Goal: Task Accomplishment & Management: Use online tool/utility

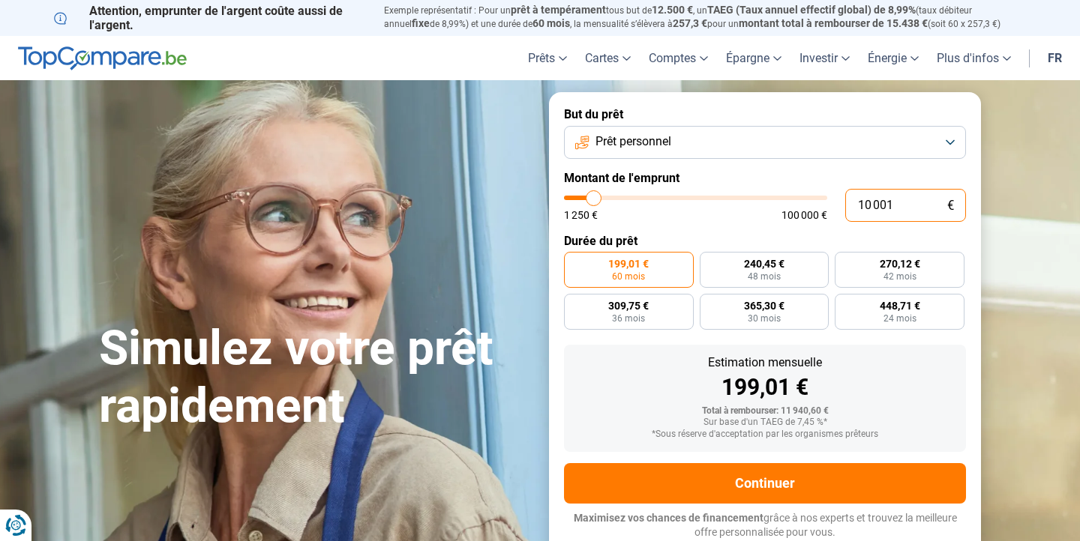
click at [895, 203] on input "10 001" at bounding box center [905, 205] width 121 height 33
type input "9 750"
type input "9750"
type input "10 000"
type input "10000"
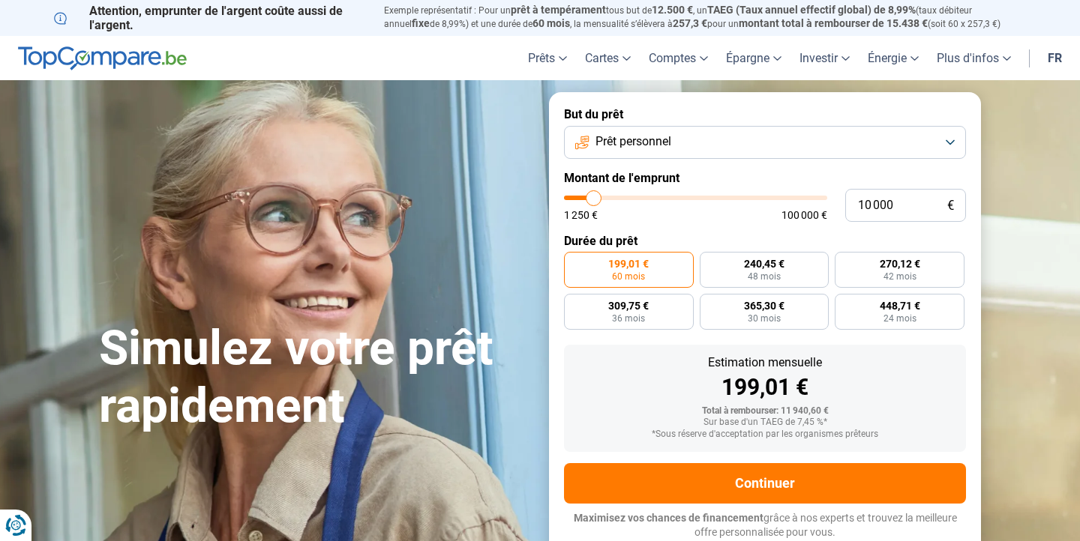
type input "10 500"
type input "10500"
type input "11 000"
type input "11000"
type input "11 250"
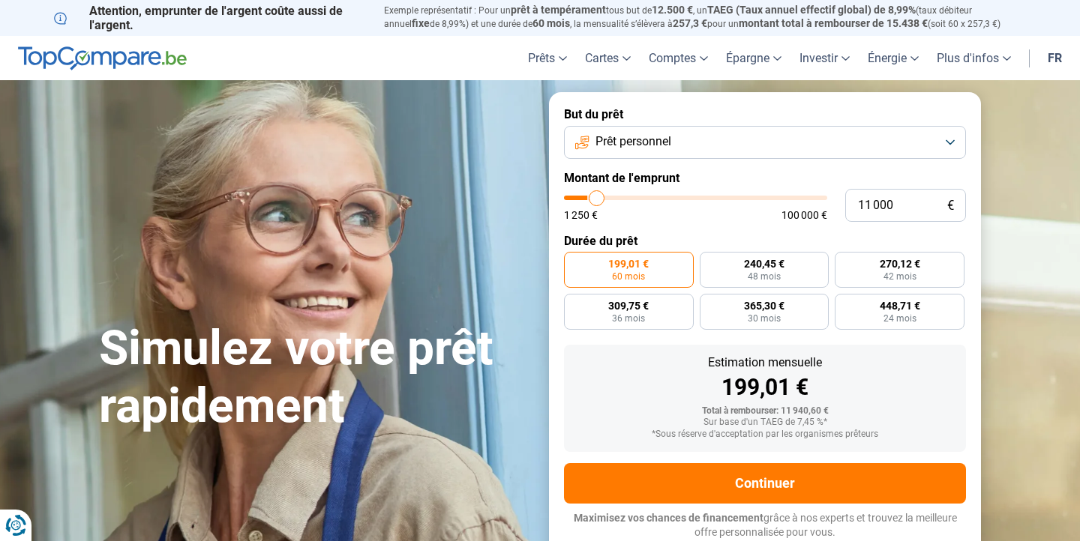
type input "11250"
type input "11 750"
type input "11750"
type input "12 000"
type input "12000"
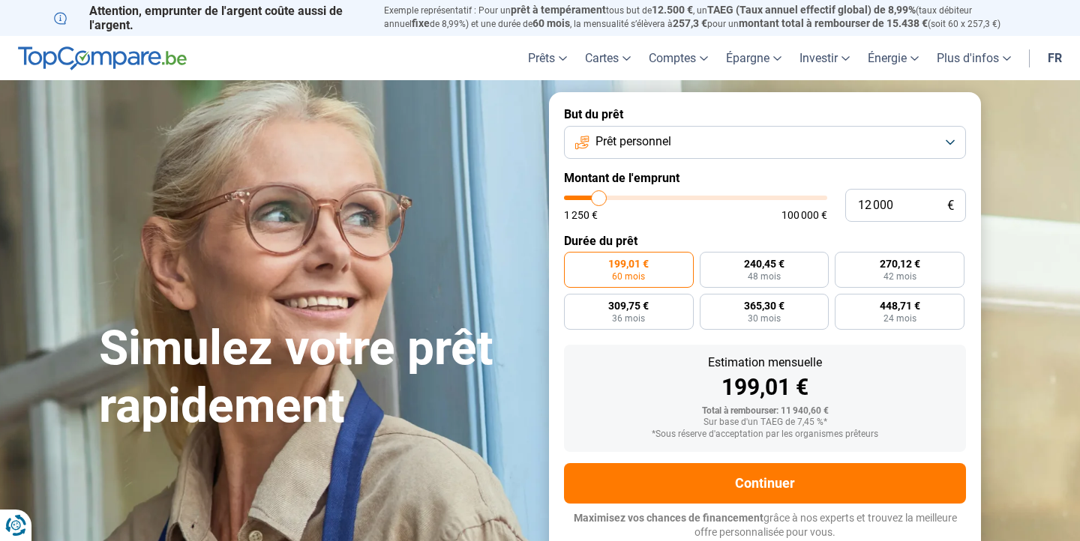
type input "12 250"
type input "12250"
type input "12 500"
type input "12500"
type input "13 000"
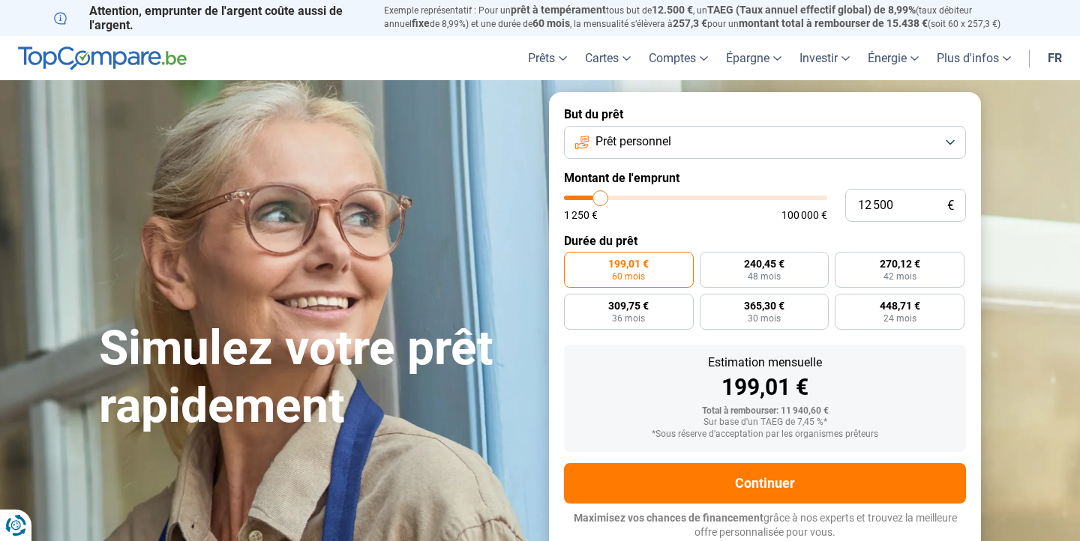
type input "13000"
type input "13 250"
type input "13250"
type input "12 500"
type input "12500"
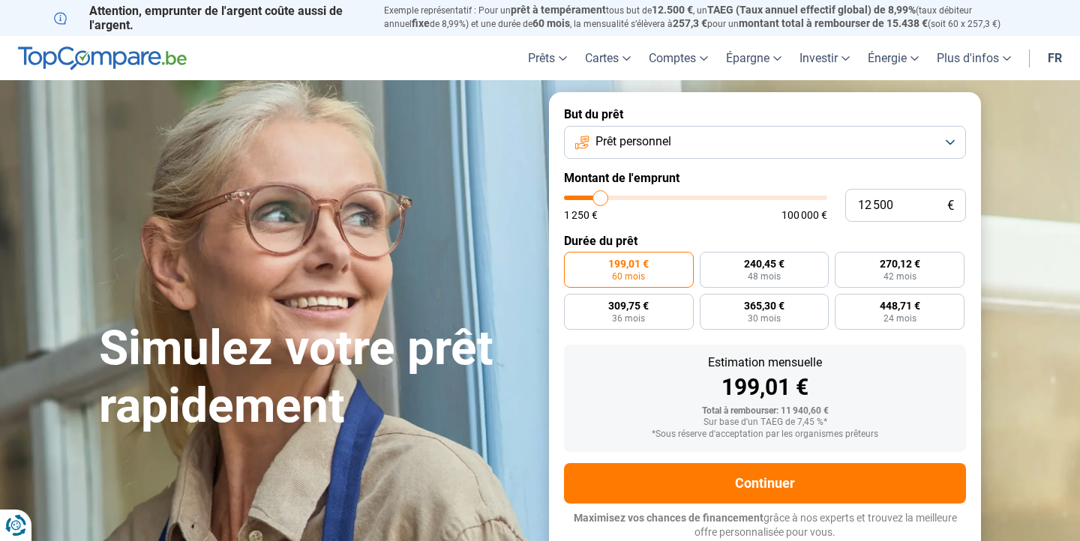
type input "11 750"
type input "11750"
type input "10 500"
type input "10500"
type input "9 250"
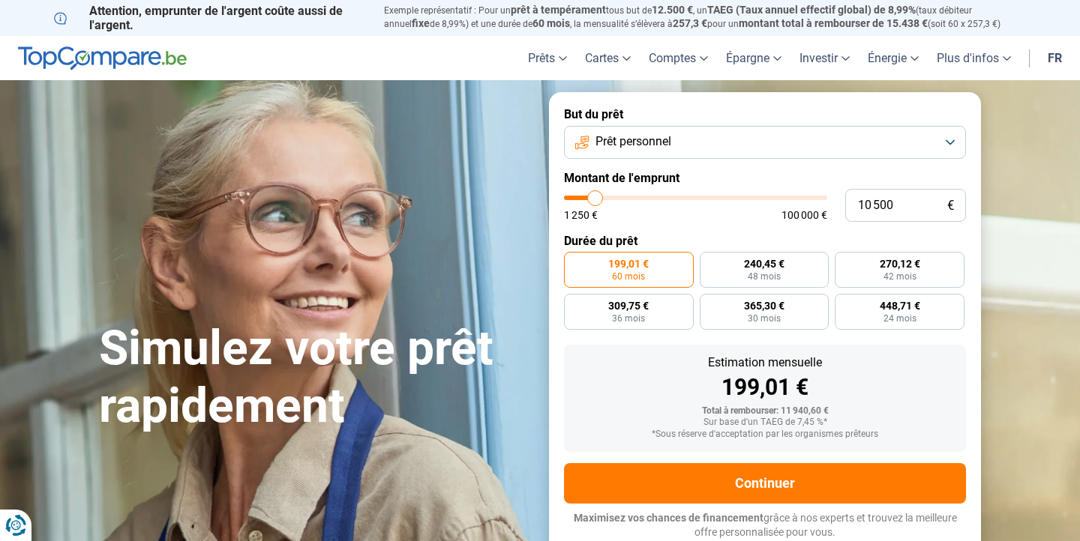
type input "9250"
type input "8 500"
type input "8500"
type input "7 500"
type input "7500"
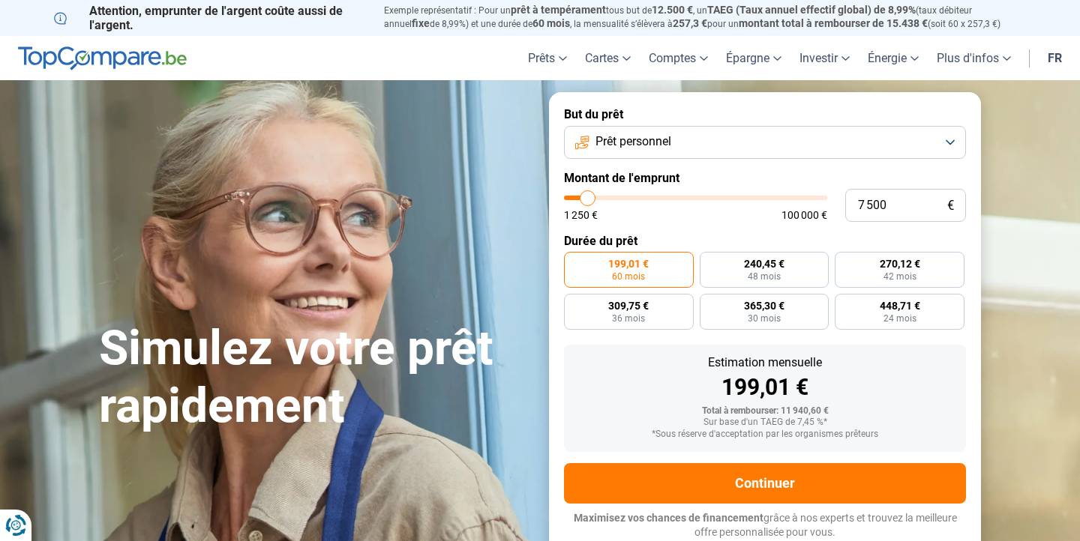
type input "7 000"
type input "7000"
type input "6 750"
type input "6750"
type input "6 500"
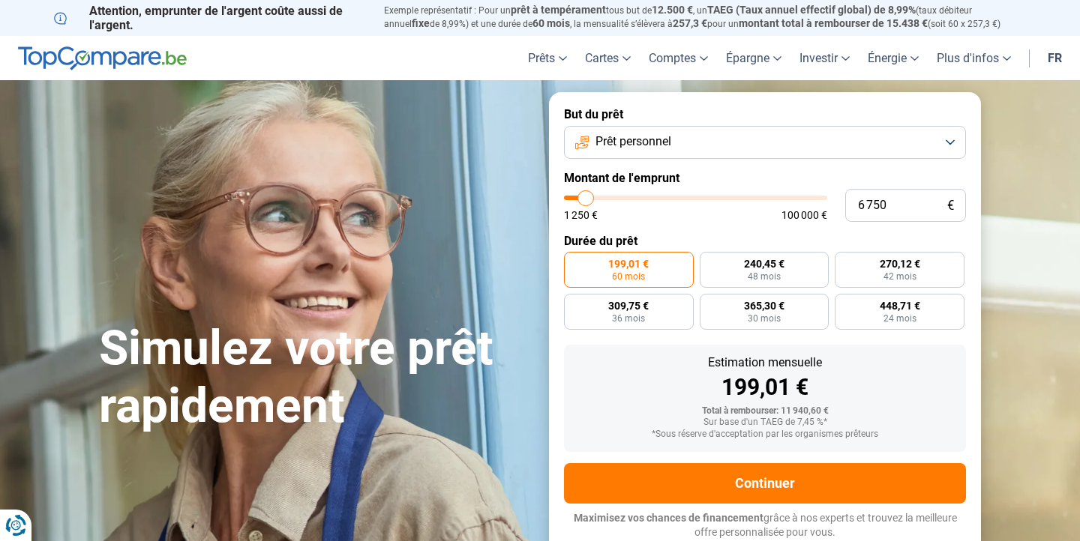
type input "6500"
type input "6 250"
type input "6250"
type input "5 750"
type input "5750"
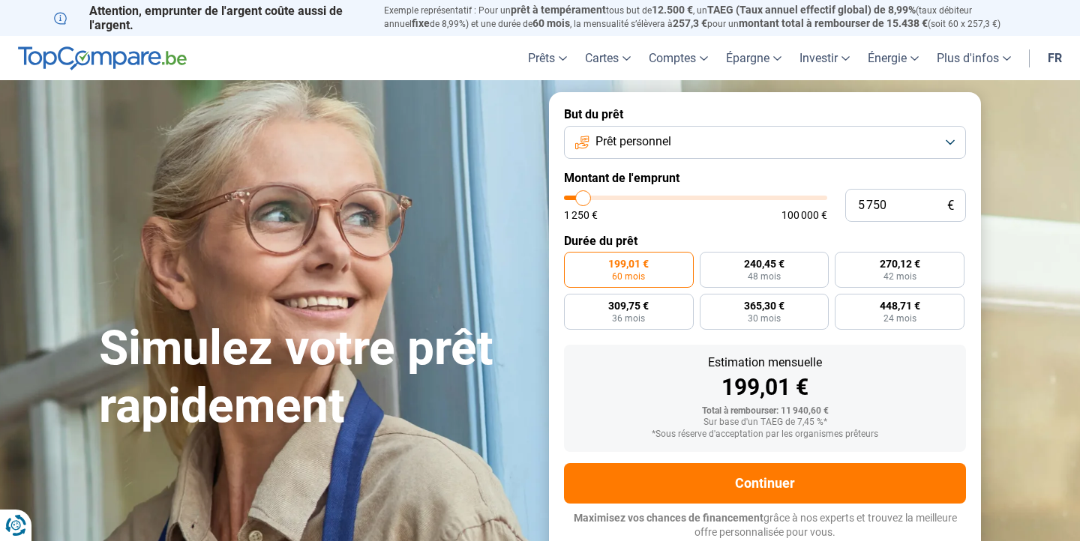
type input "5 250"
type input "5250"
type input "4 750"
type input "4750"
type input "4 500"
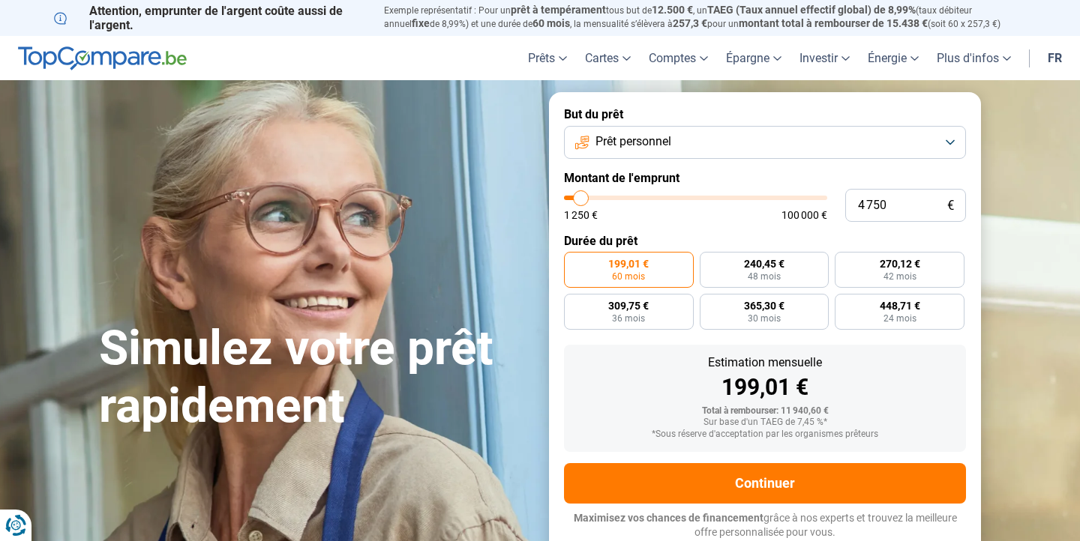
type input "4500"
type input "4 250"
type input "4250"
type input "4 000"
type input "4000"
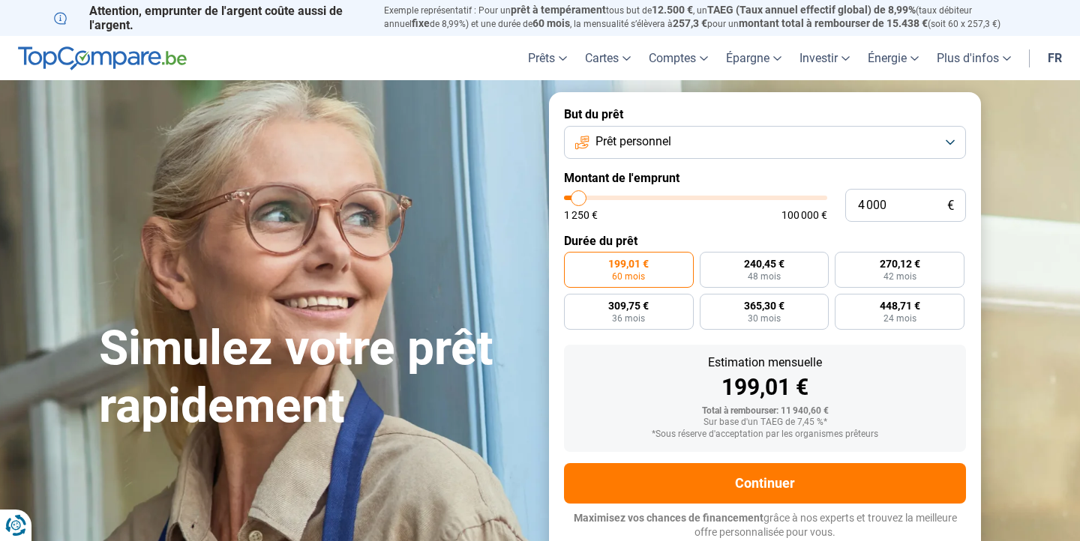
type input "3 500"
type input "3500"
type input "3 000"
type input "3000"
type input "2 500"
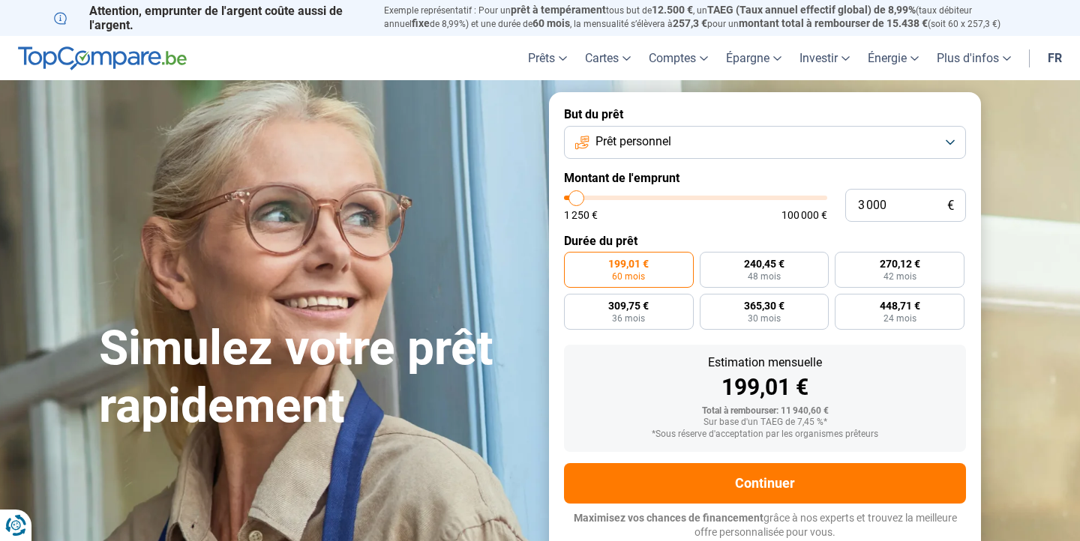
type input "2500"
type input "2 000"
type input "2000"
type input "1 750"
type input "1750"
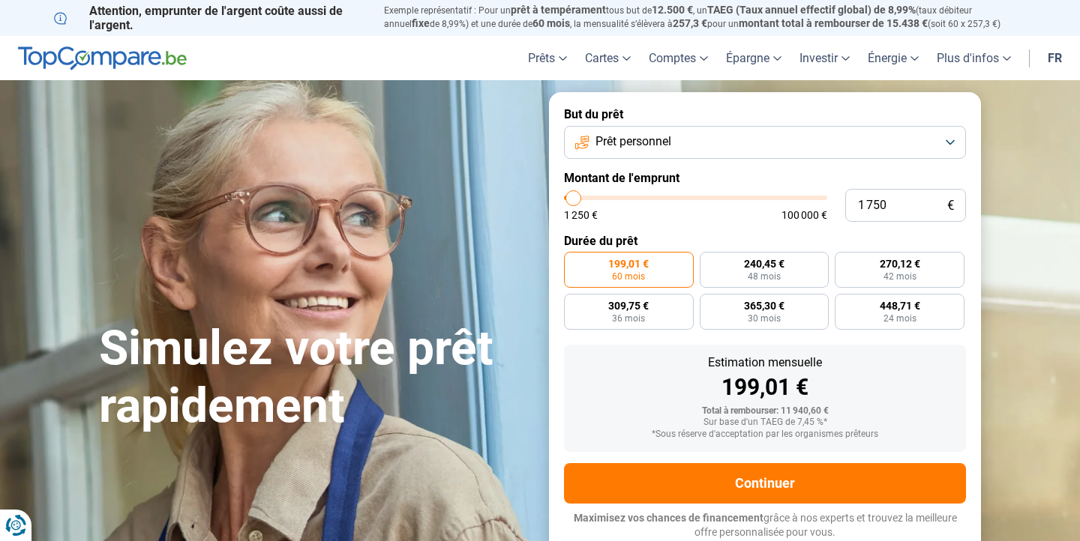
type input "1 500"
type input "1500"
type input "1 250"
type input "1250"
type input "1 500"
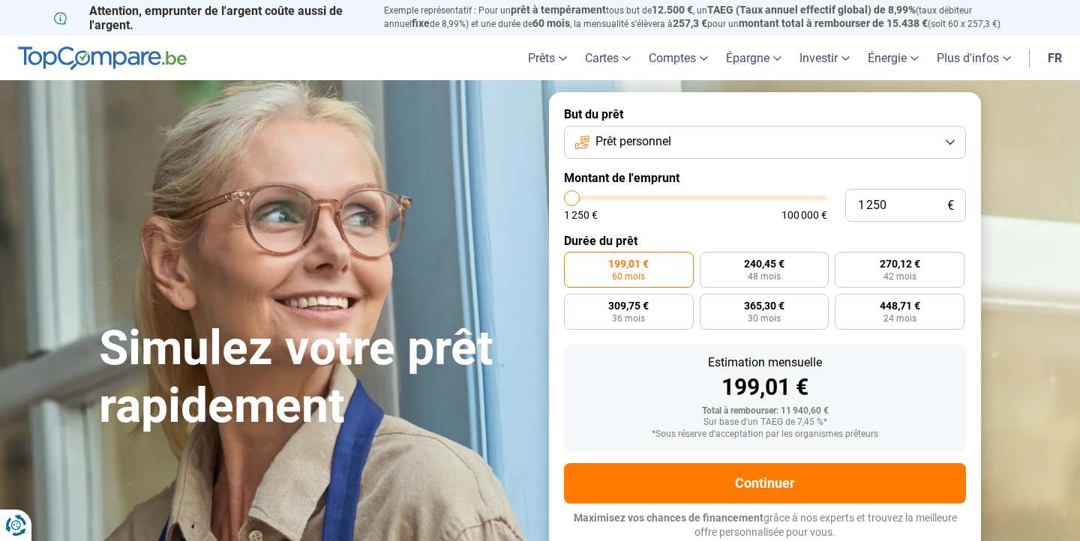
type input "1500"
type input "1 750"
type input "1750"
type input "2 250"
type input "2250"
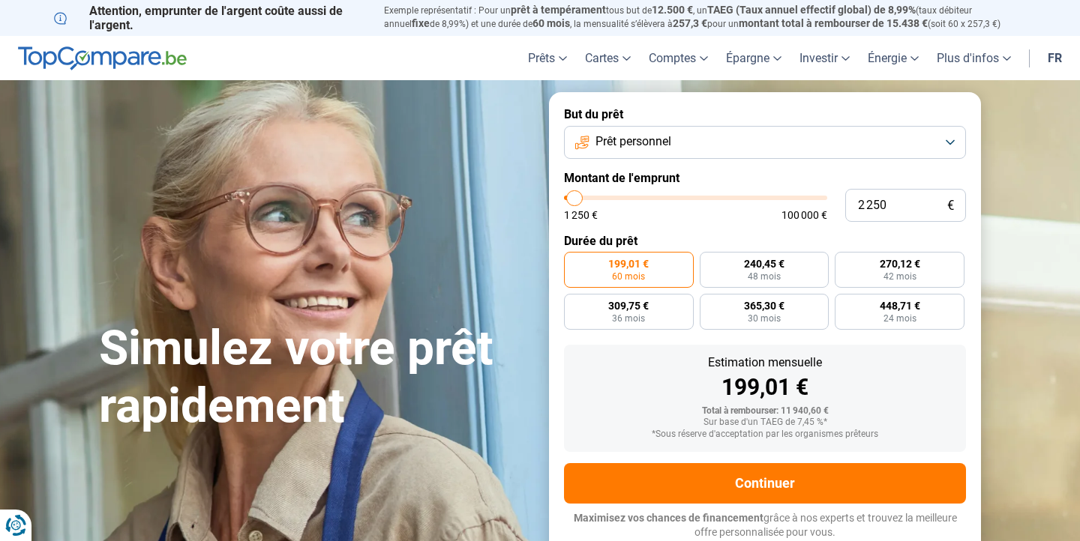
type input "2 500"
type input "2500"
type input "3 000"
type input "3000"
type input "3 250"
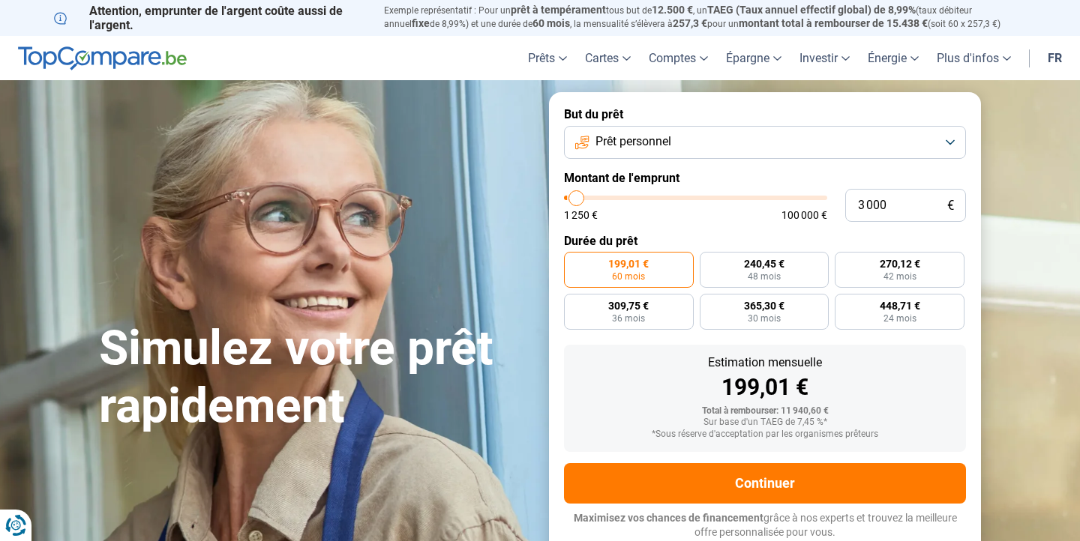
type input "3250"
type input "3 500"
type input "3500"
type input "3 750"
type input "3750"
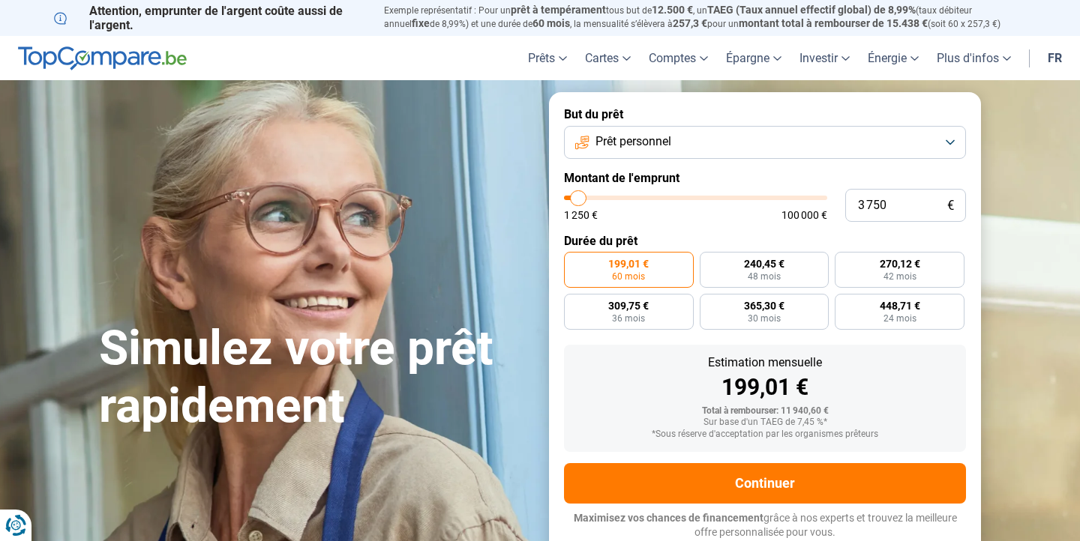
type input "4 000"
type input "4000"
type input "5 000"
type input "5000"
type input "5 500"
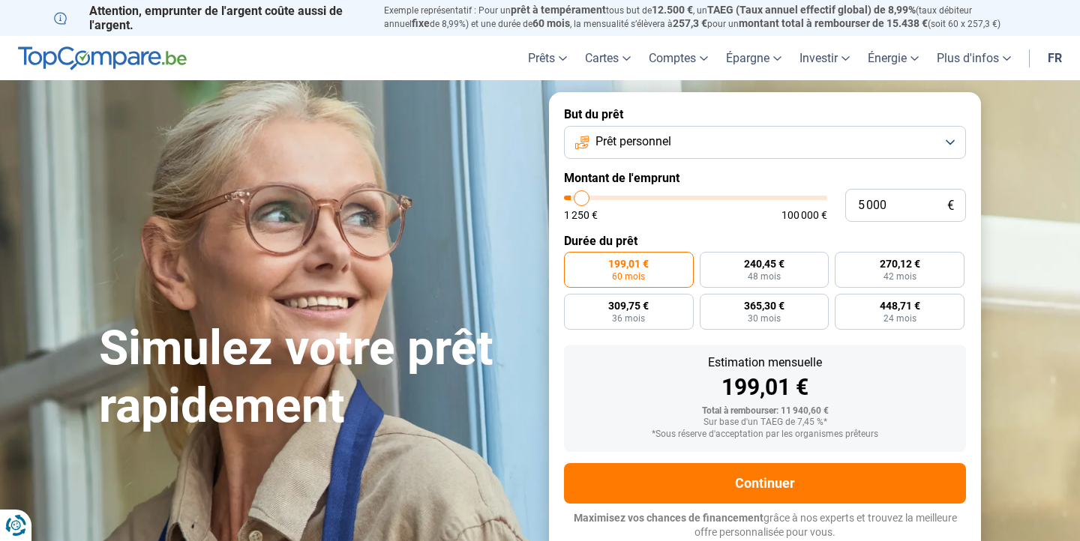
type input "5500"
type input "6 000"
type input "6000"
type input "6 250"
type input "6250"
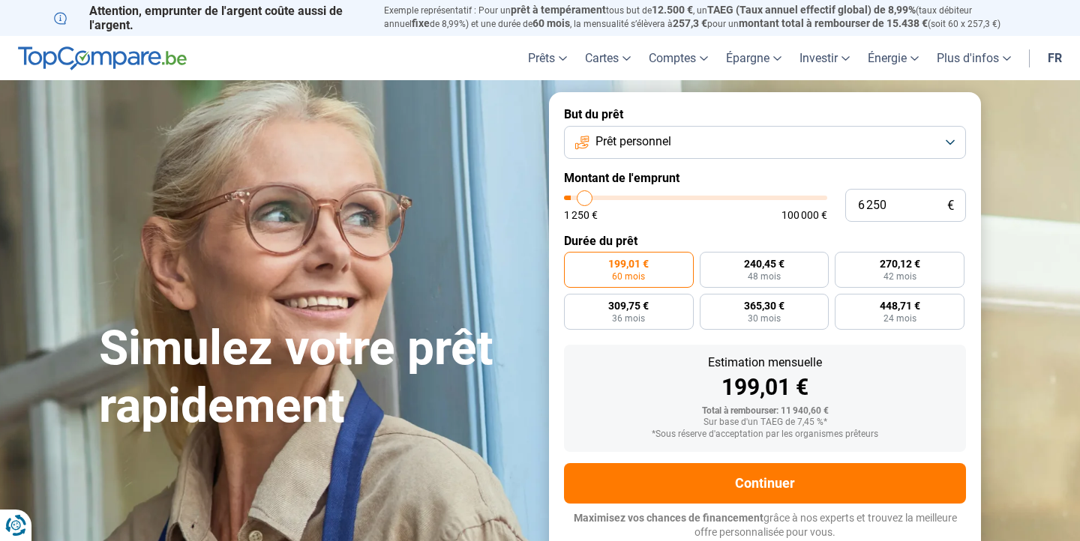
type input "6 500"
type input "6500"
type input "6 250"
type input "6250"
type input "6 000"
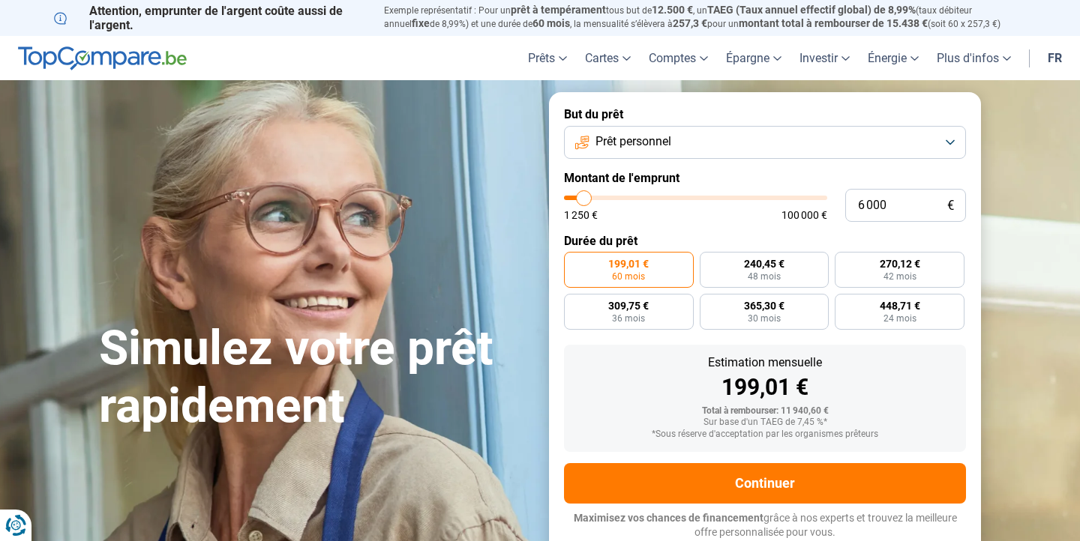
drag, startPoint x: 592, startPoint y: 201, endPoint x: 584, endPoint y: 200, distance: 8.3
type input "6000"
click at [584, 200] on input "range" at bounding box center [695, 198] width 263 height 4
radio input "true"
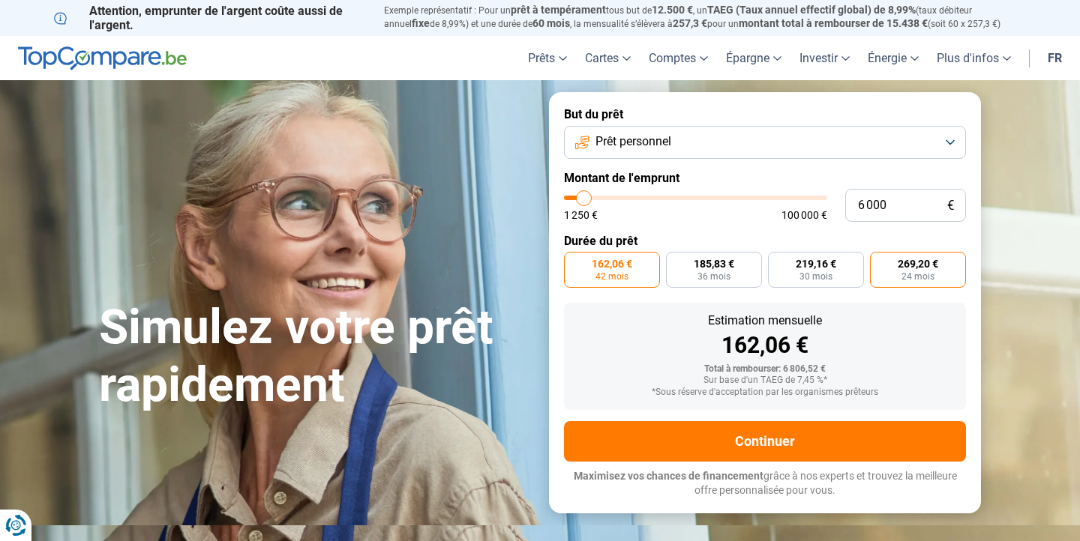
click at [924, 274] on span "24 mois" at bounding box center [917, 276] width 33 height 9
click at [880, 262] on input "269,20 € 24 mois" at bounding box center [875, 257] width 10 height 10
radio input "true"
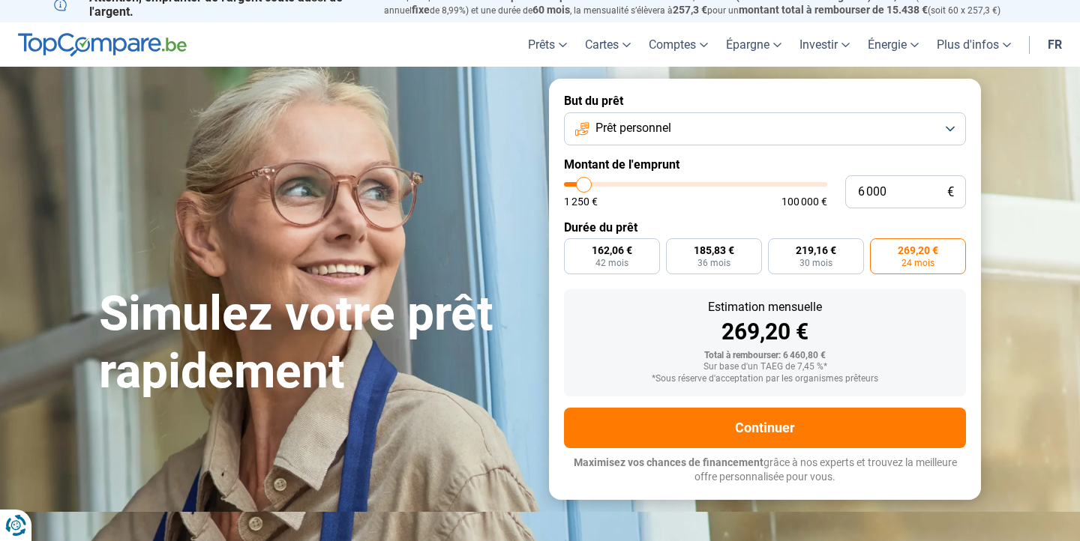
scroll to position [20, 0]
